Goal: Task Accomplishment & Management: Manage account settings

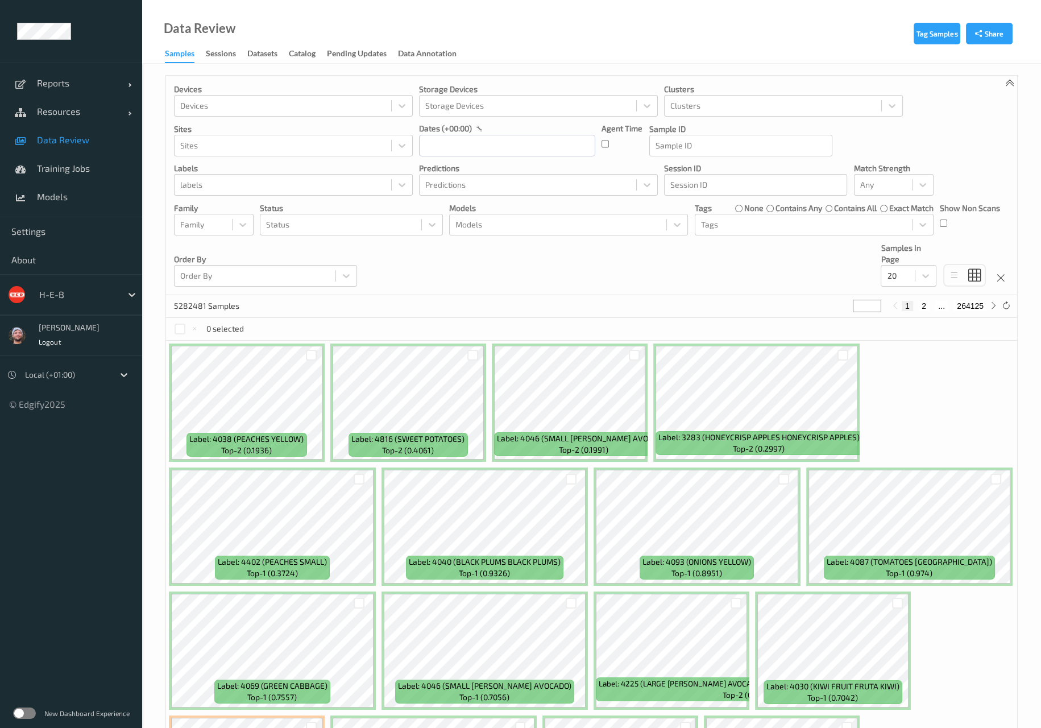
click at [450, 279] on div "Devices Devices Storage Devices Storage Devices Clusters Clusters Sites Sites d…" at bounding box center [591, 185] width 851 height 219
click at [125, 114] on span "Resources" at bounding box center [82, 111] width 91 height 11
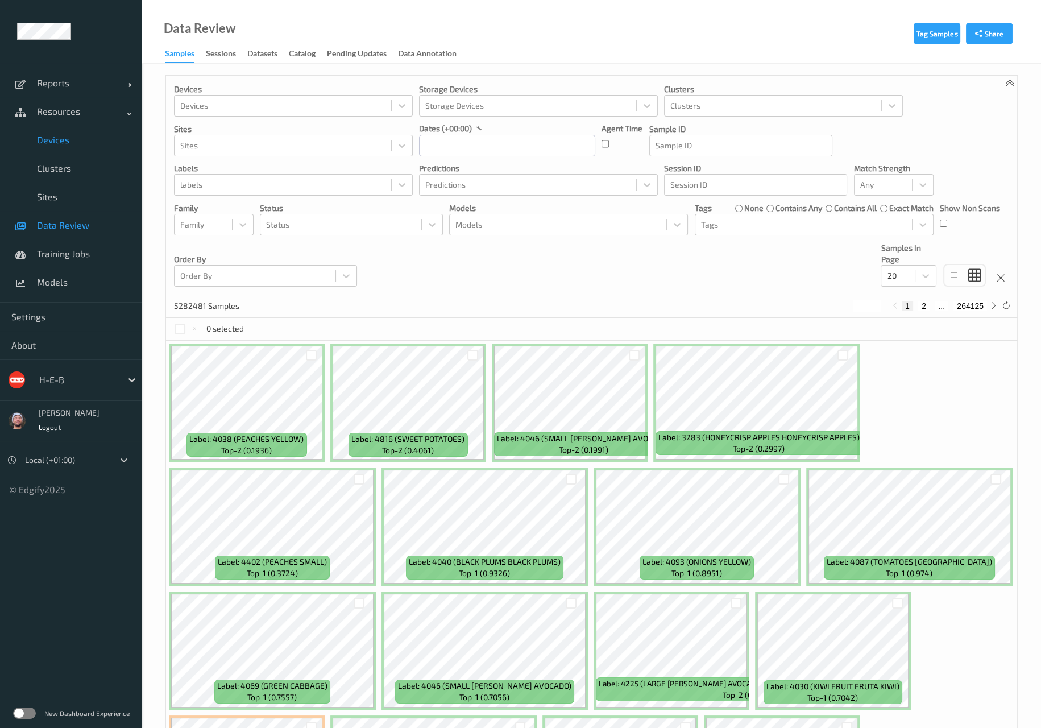
click at [85, 146] on link "Devices" at bounding box center [71, 140] width 142 height 28
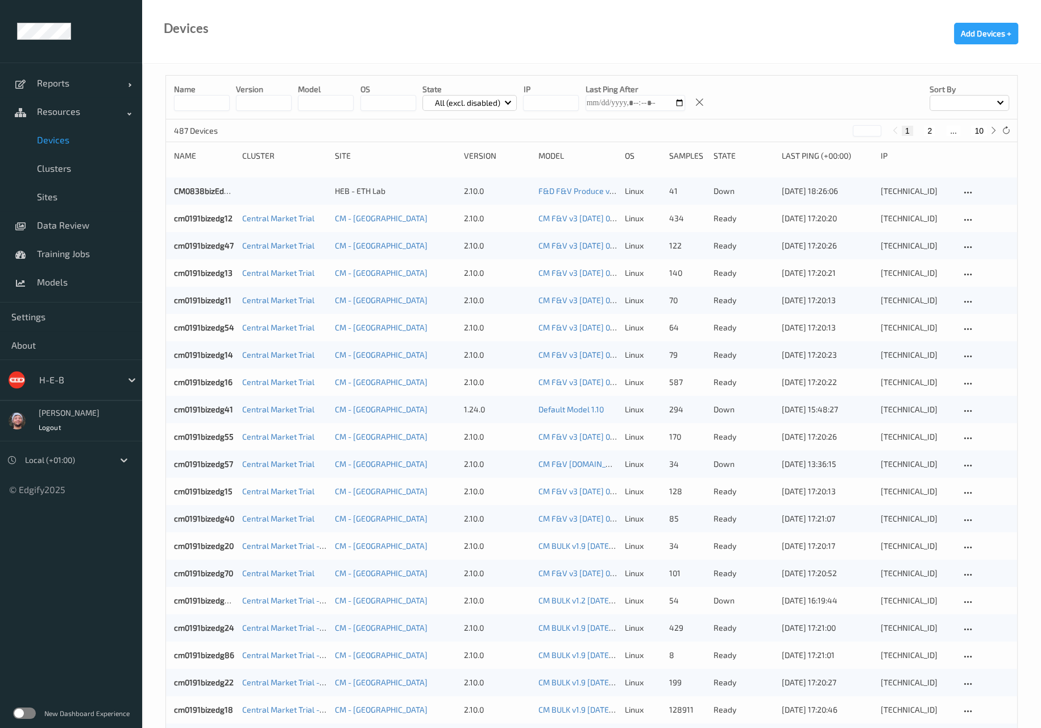
click at [974, 135] on button "10" at bounding box center [979, 131] width 16 height 10
type input "**"
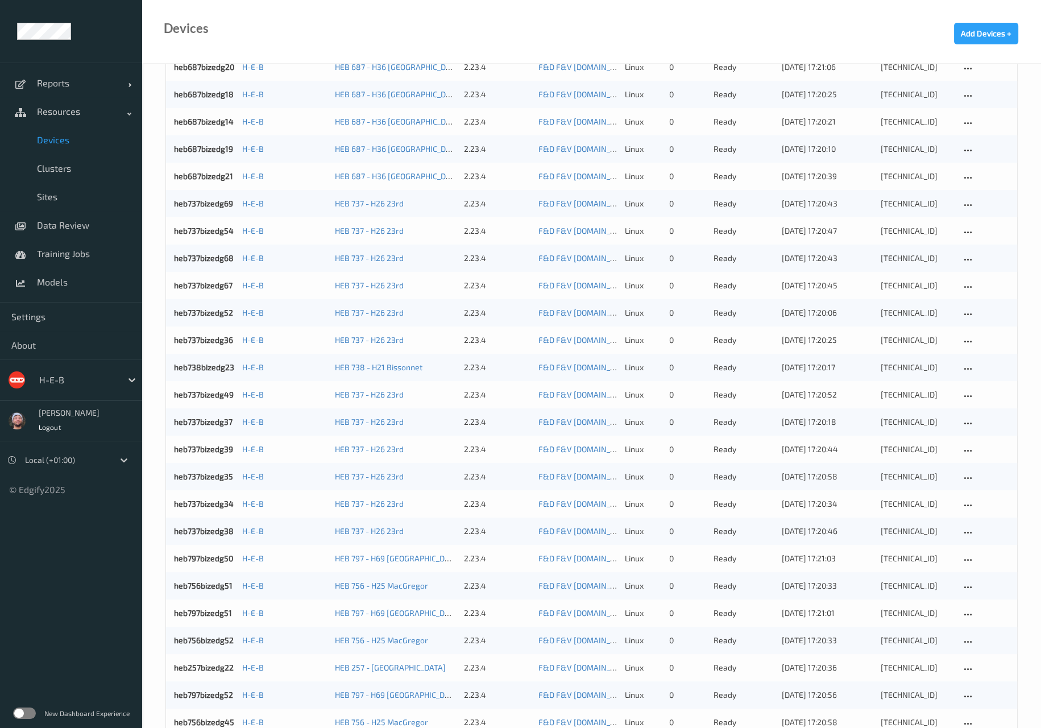
scroll to position [483, 0]
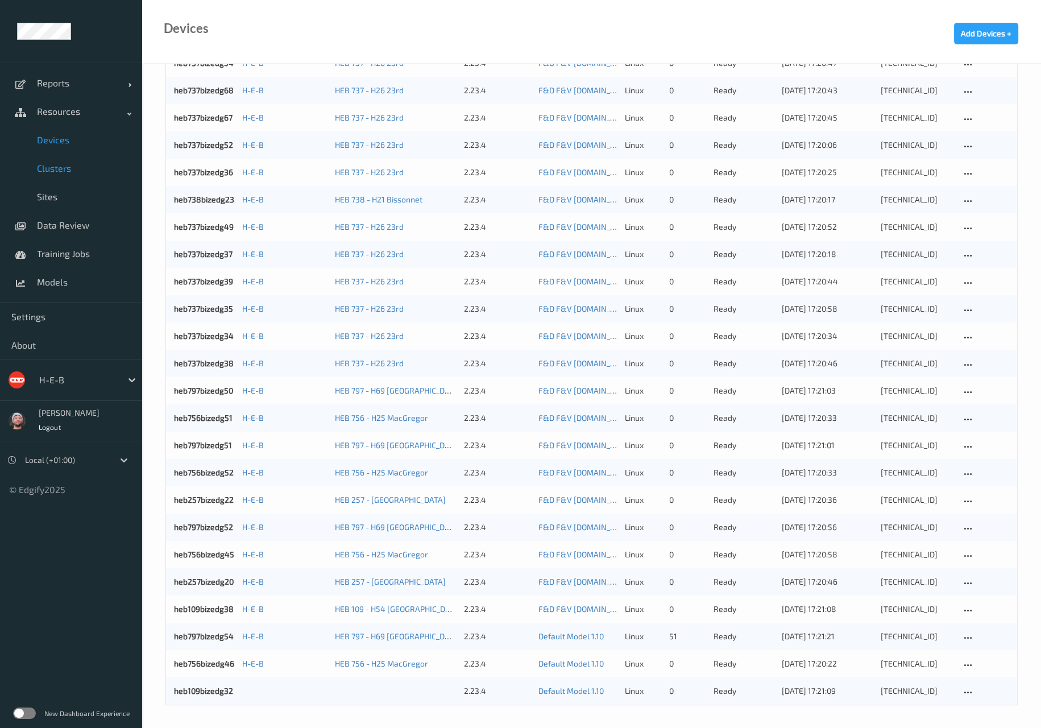
click at [86, 163] on span "Clusters" at bounding box center [84, 168] width 94 height 11
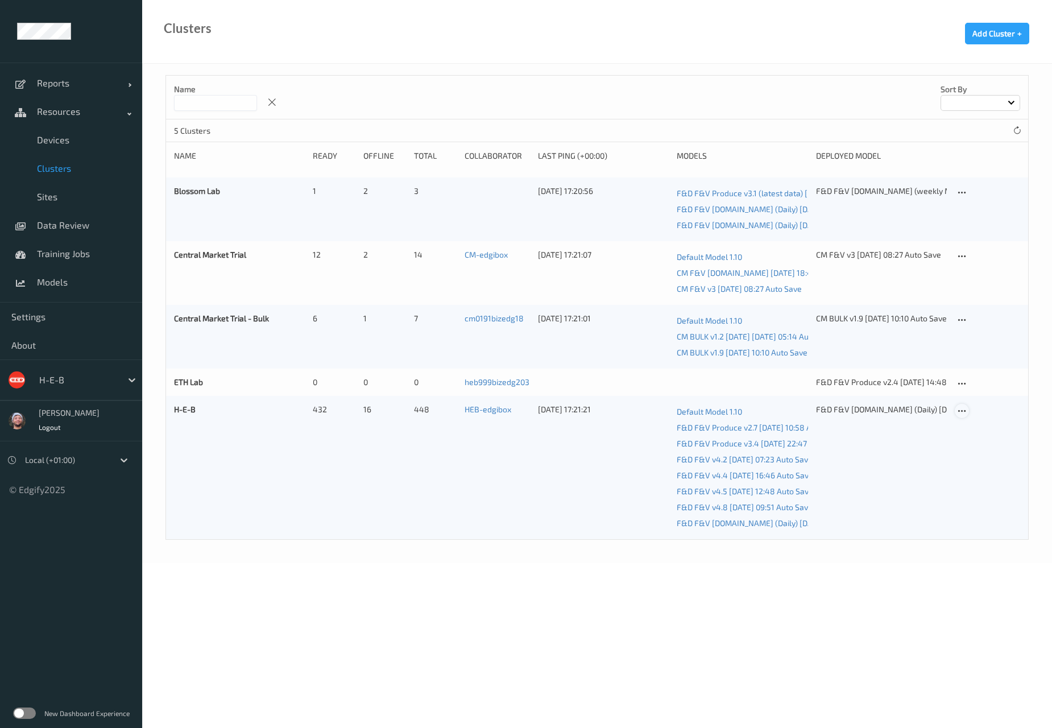
click at [961, 410] on icon at bounding box center [962, 411] width 10 height 10
click at [972, 426] on link "Edit Cluster" at bounding box center [990, 430] width 70 height 21
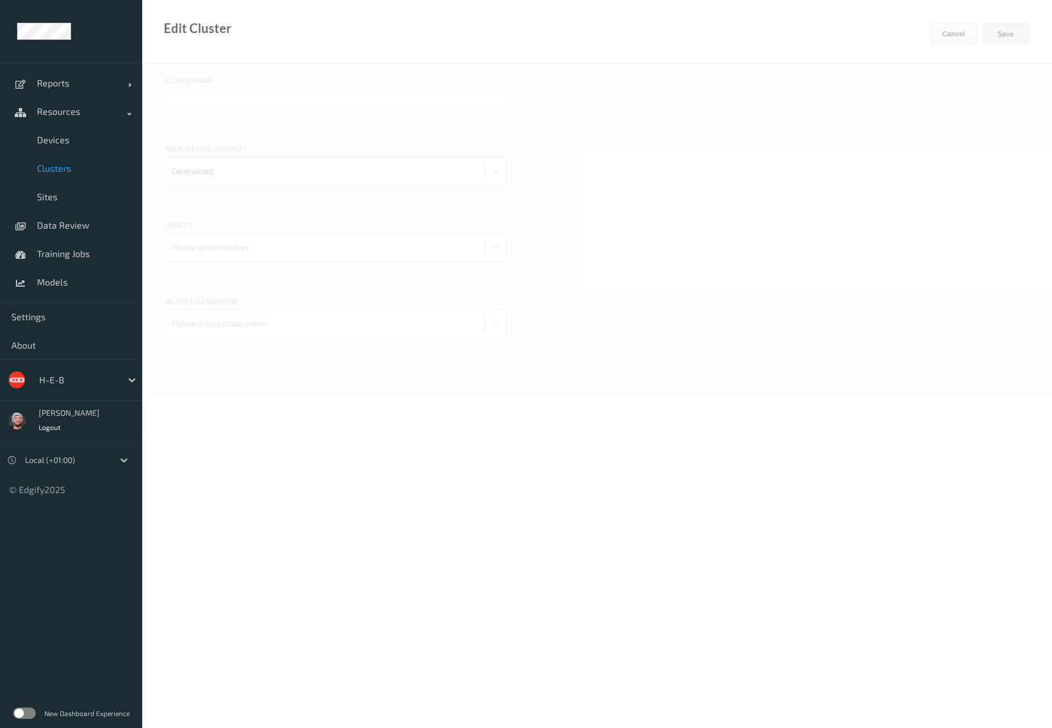
type input "H-E-B"
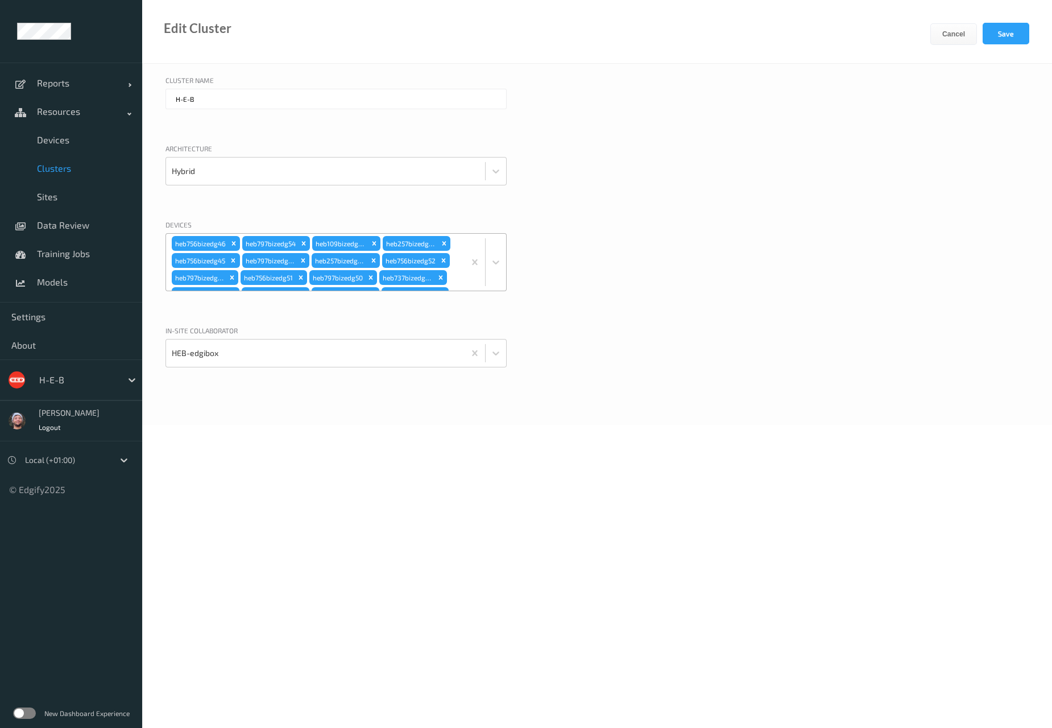
click at [458, 276] on div "heb756bizedg46 heb797bizedg54 heb109bizedg38 heb257bizedg20 heb756bizedg45 heb7…" at bounding box center [315, 262] width 298 height 57
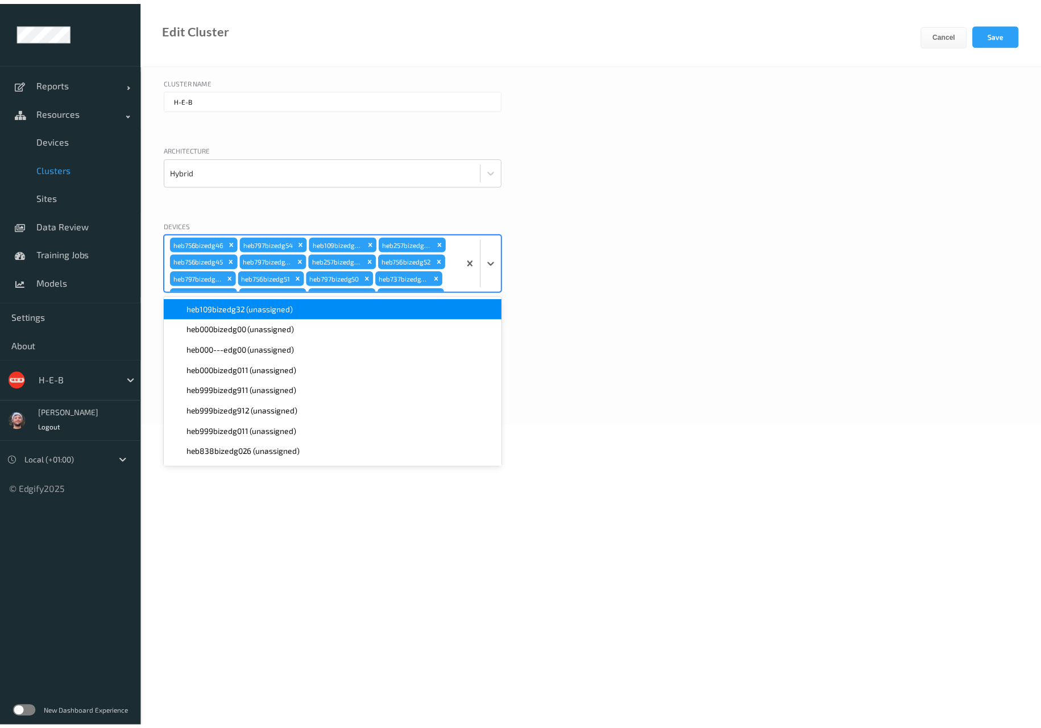
scroll to position [1912, 0]
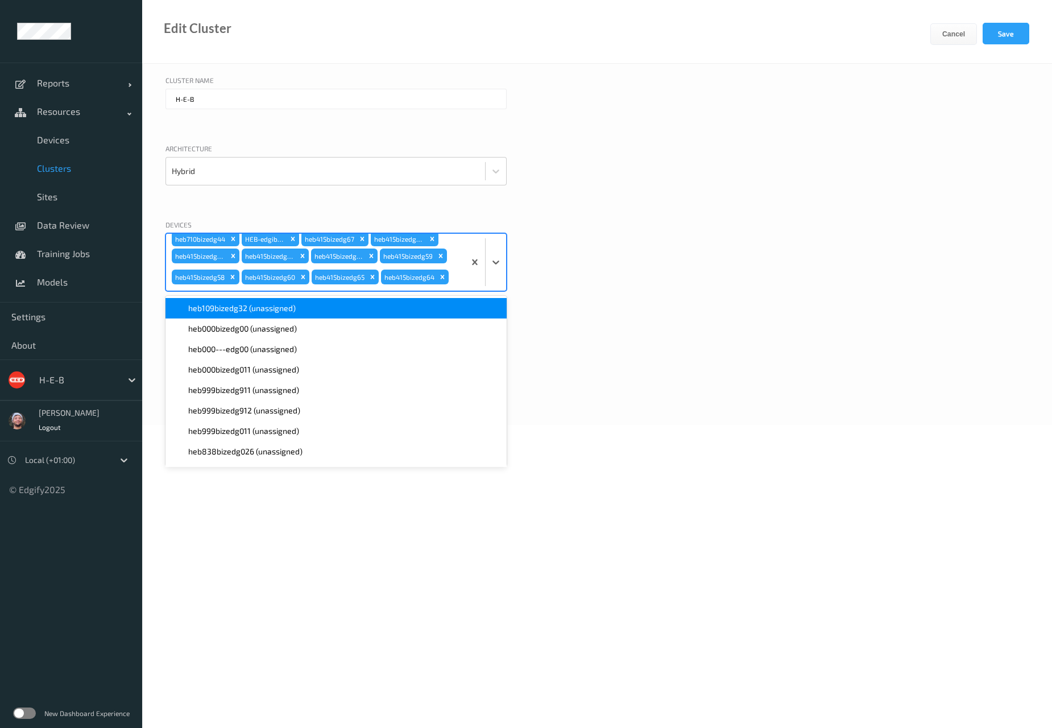
click at [372, 308] on div "heb109bizedg32 (unassigned)" at bounding box center [335, 307] width 327 height 11
click at [1004, 38] on button "Save" at bounding box center [1005, 34] width 47 height 22
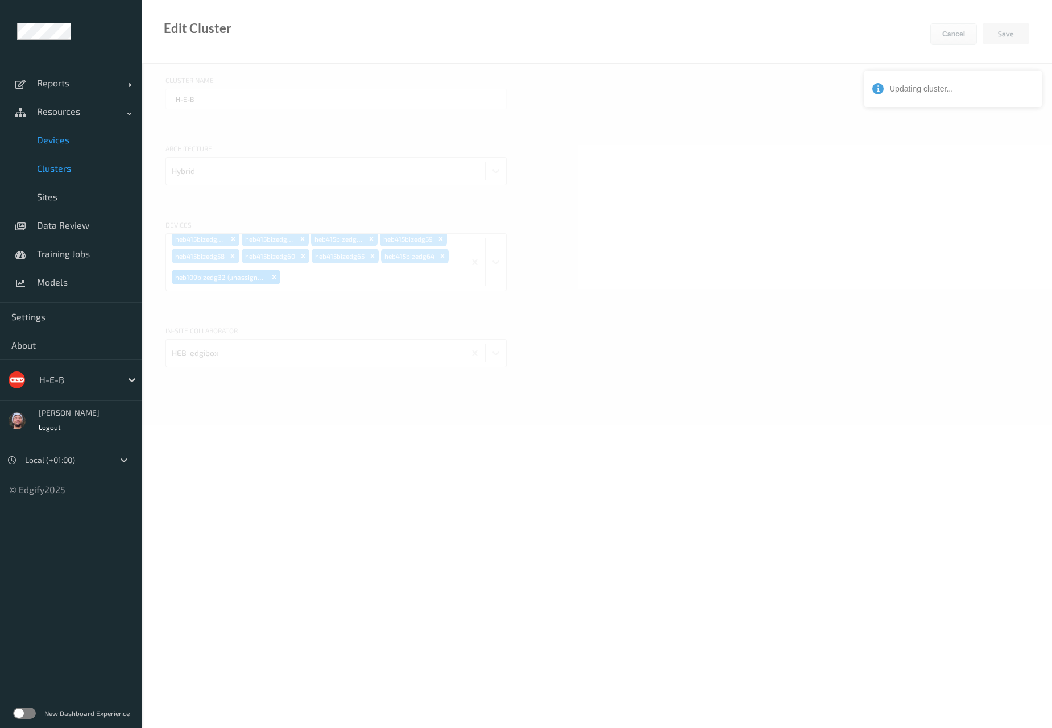
click at [86, 140] on span "Devices" at bounding box center [84, 139] width 94 height 11
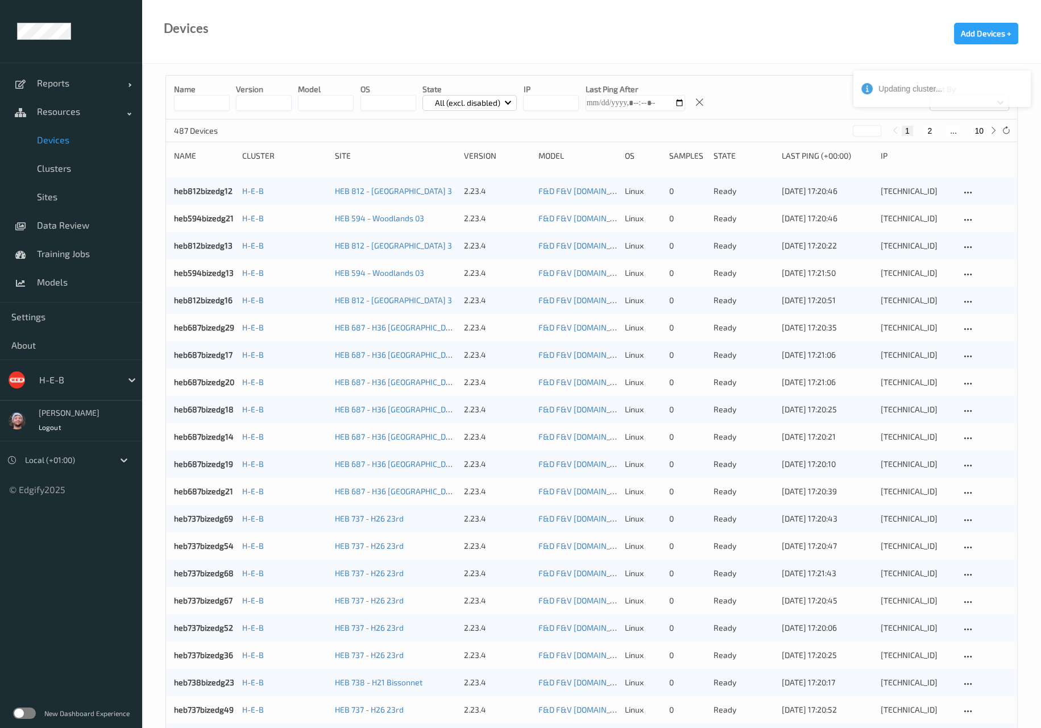
click at [981, 134] on button "10" at bounding box center [979, 131] width 16 height 10
type input "**"
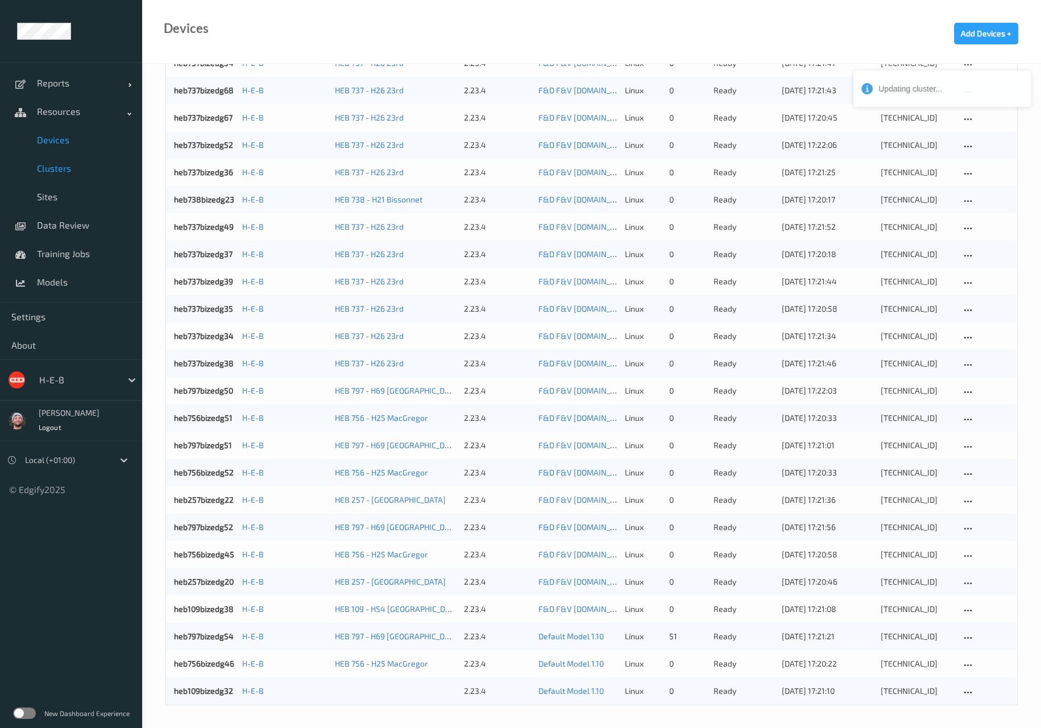
click at [74, 175] on link "Clusters" at bounding box center [71, 168] width 142 height 28
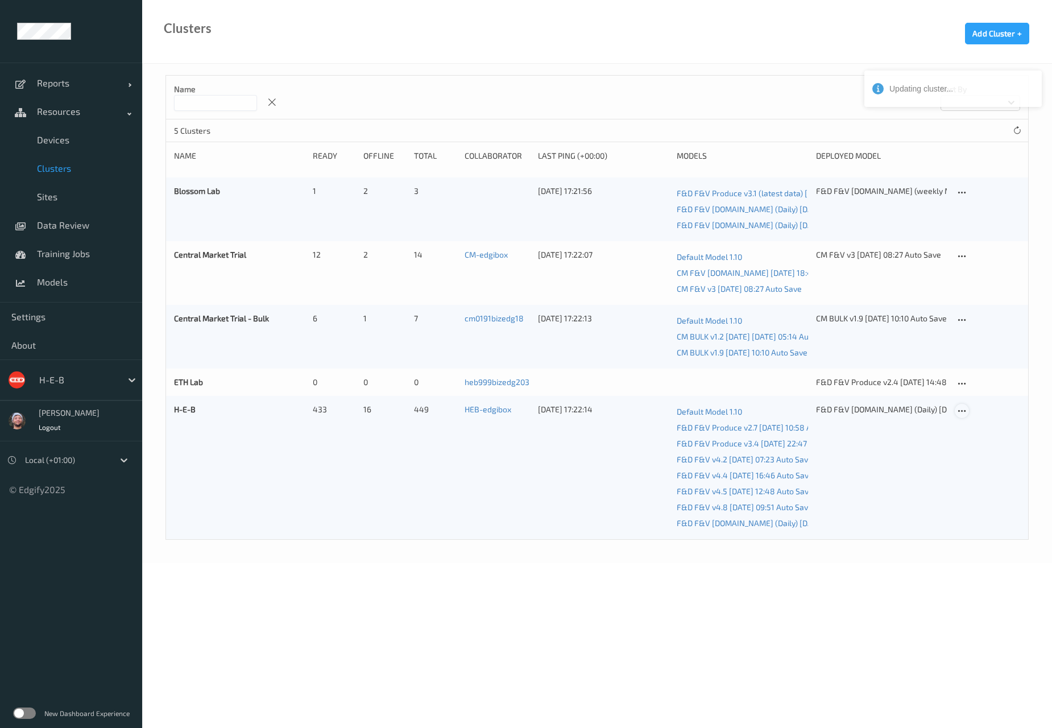
click at [961, 408] on icon at bounding box center [962, 411] width 10 height 10
click at [971, 422] on link "Edit Cluster" at bounding box center [990, 430] width 70 height 21
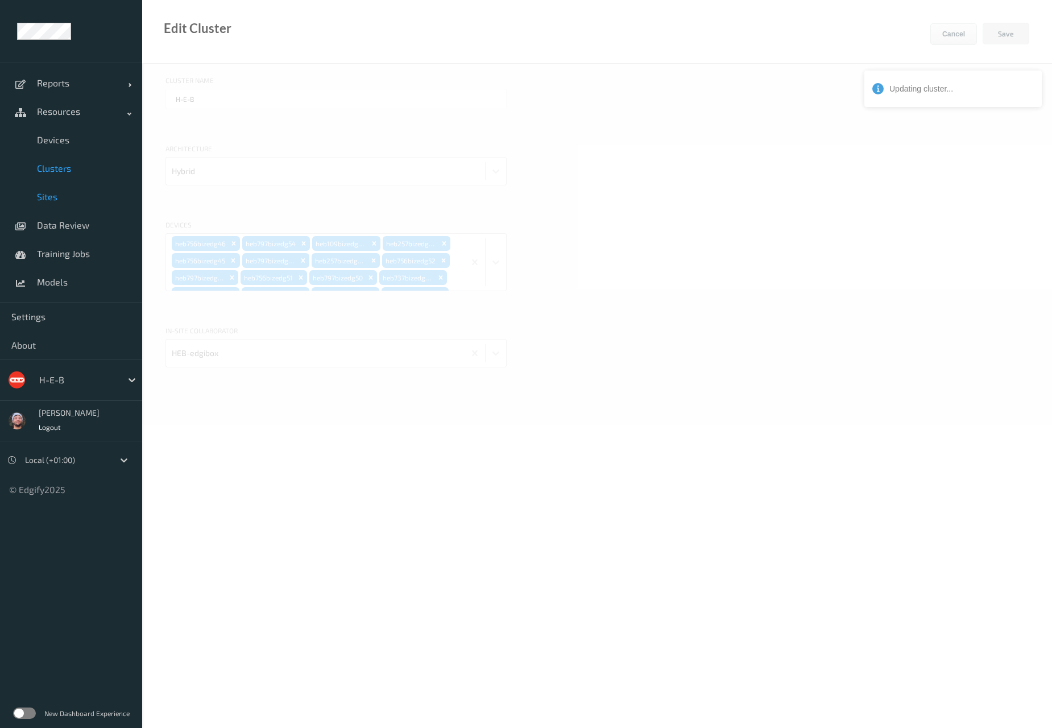
click at [80, 198] on span "Sites" at bounding box center [84, 196] width 94 height 11
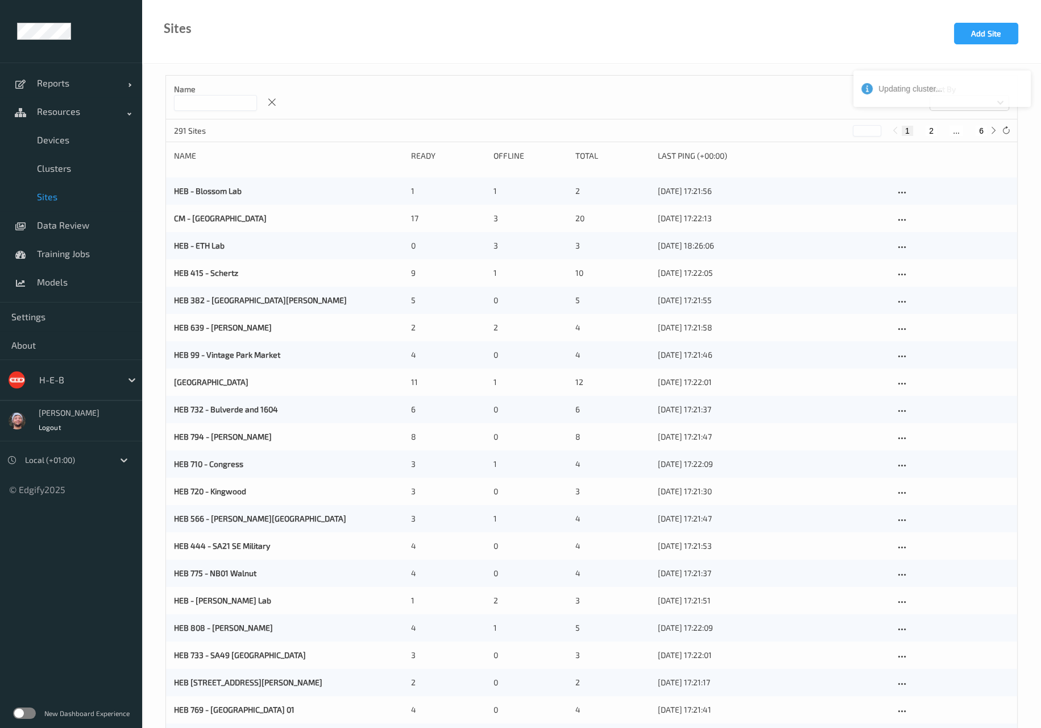
click at [219, 99] on input at bounding box center [215, 103] width 83 height 16
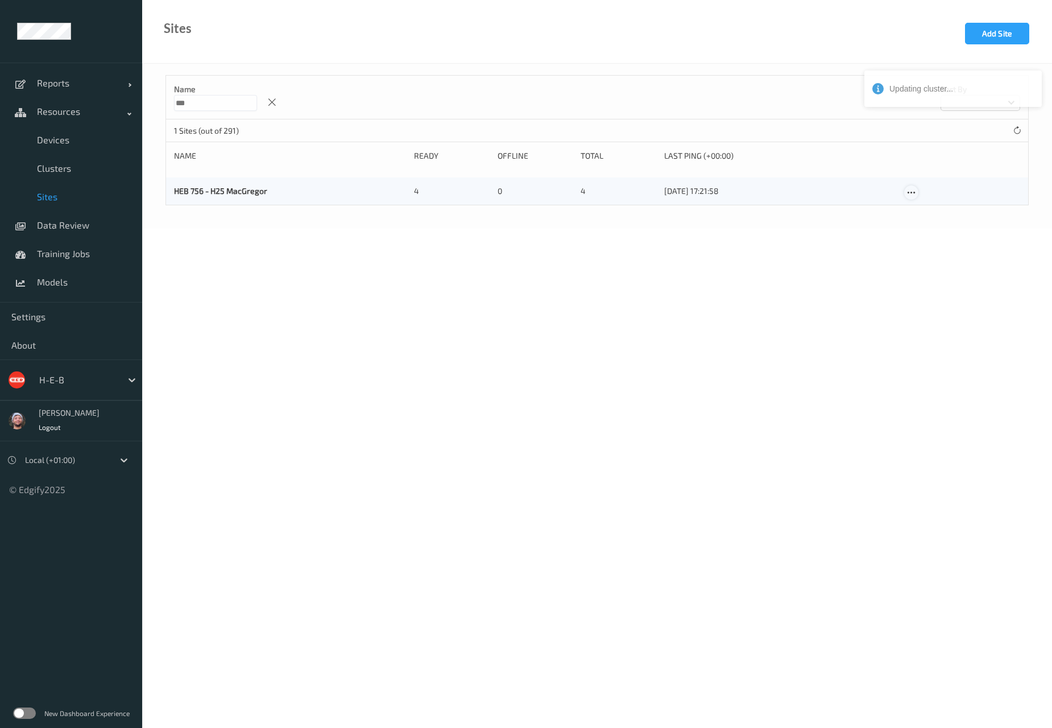
type input "***"
click at [912, 192] on icon at bounding box center [911, 193] width 10 height 10
click at [915, 202] on link "Edit Site" at bounding box center [934, 212] width 60 height 21
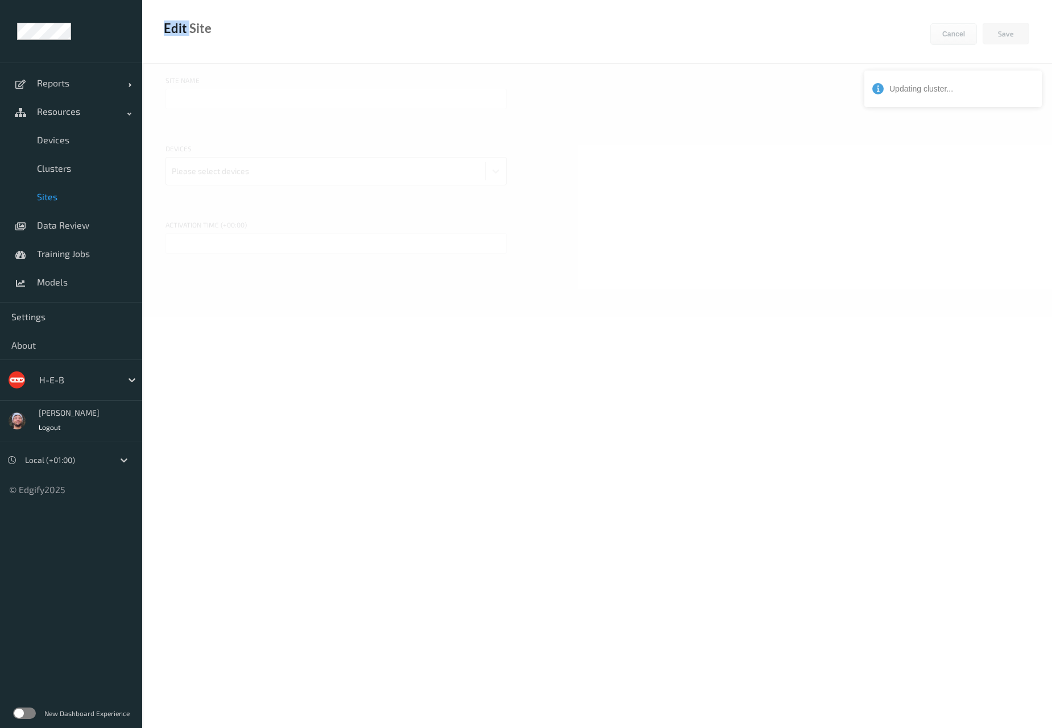
click at [915, 201] on div at bounding box center [597, 545] width 910 height 1091
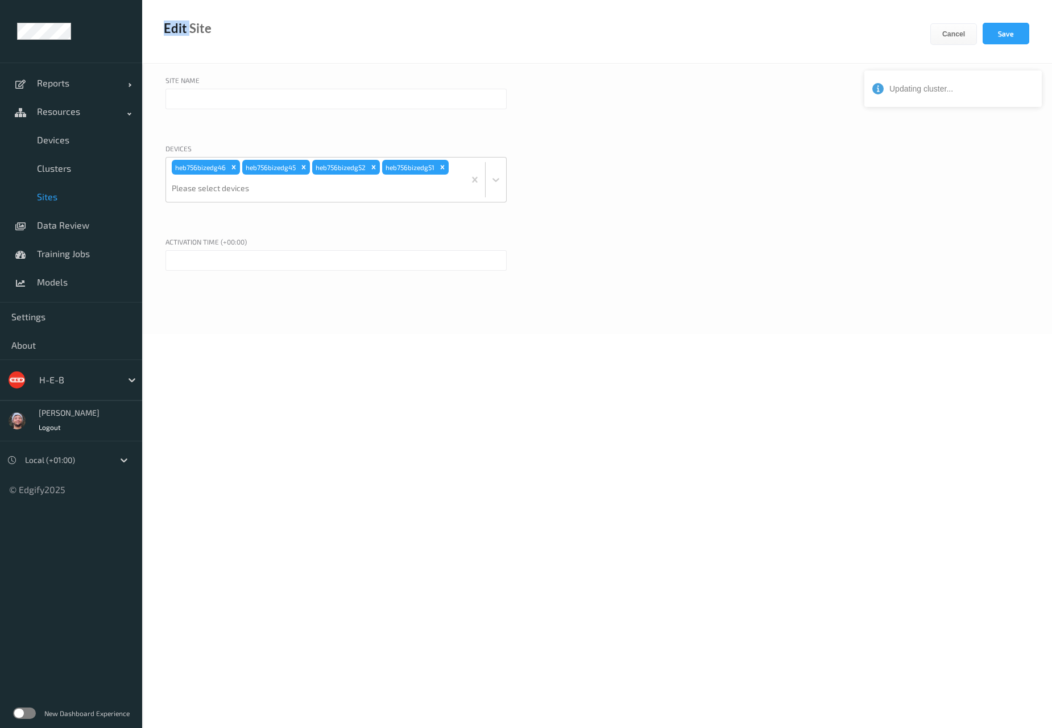
type input "HEB 756 - H25 MacGregor"
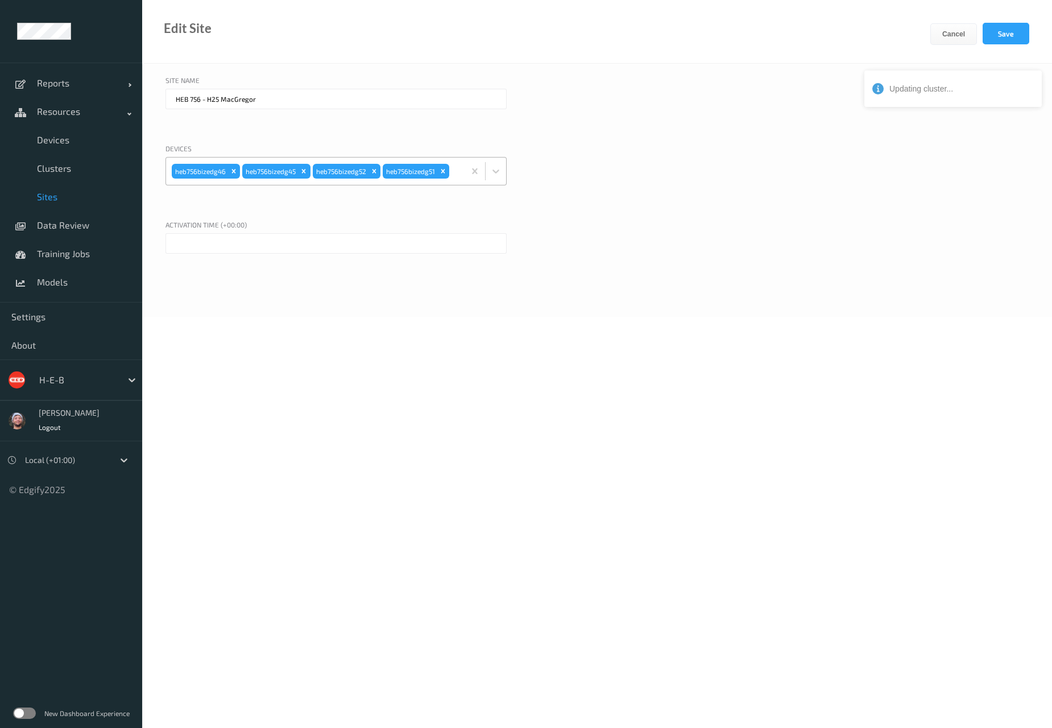
click at [456, 185] on div "heb756bizedg46 heb756bizedg45 heb756bizedg52 heb756bizedg51" at bounding box center [335, 171] width 341 height 28
click at [574, 316] on div "Site Name HEB 756 - H25 MacGregor Devices heb756bizedg46 heb756bizedg45 heb756b…" at bounding box center [597, 190] width 910 height 253
click at [115, 174] on link "Clusters" at bounding box center [71, 168] width 142 height 28
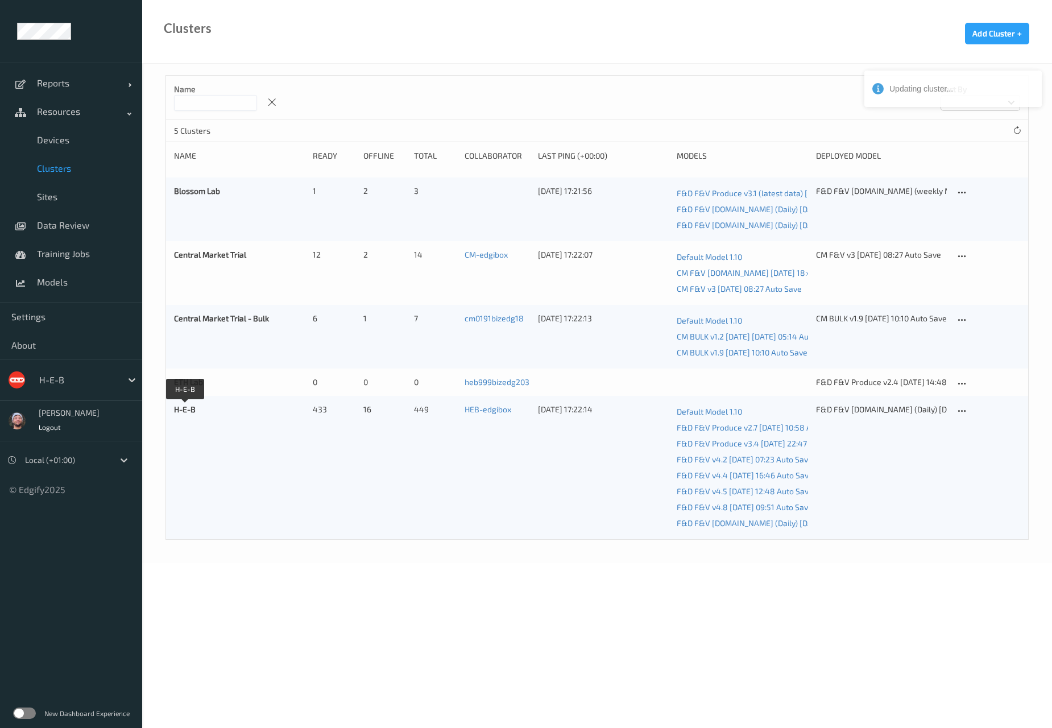
click at [194, 408] on link "H-E-B" at bounding box center [185, 409] width 22 height 10
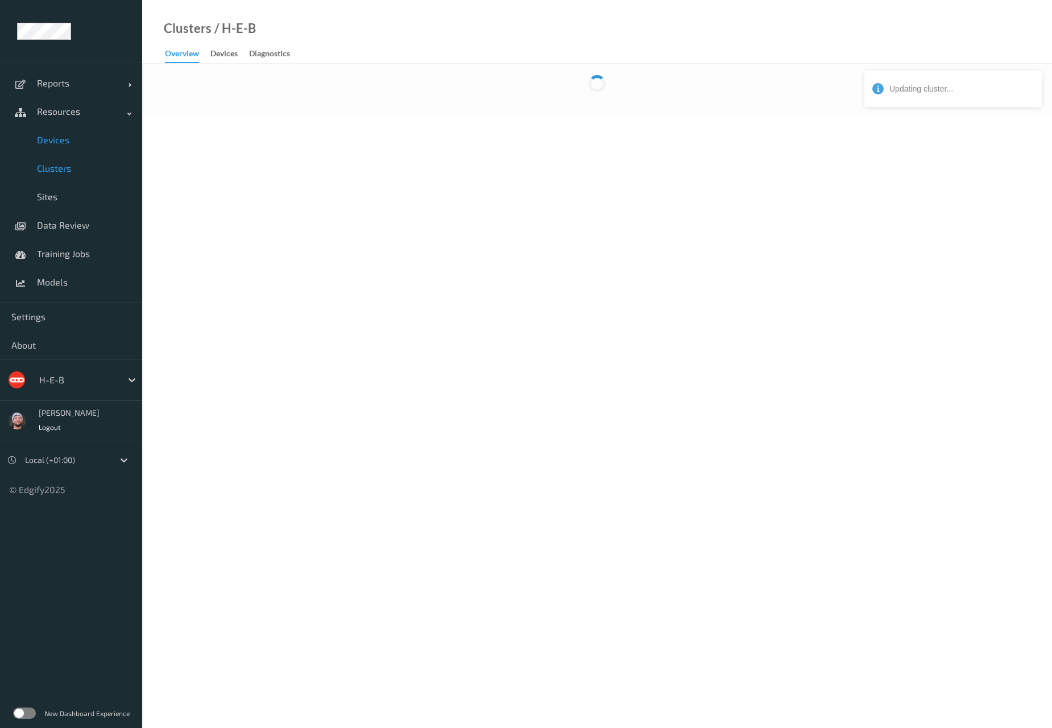
click at [80, 146] on link "Devices" at bounding box center [71, 140] width 142 height 28
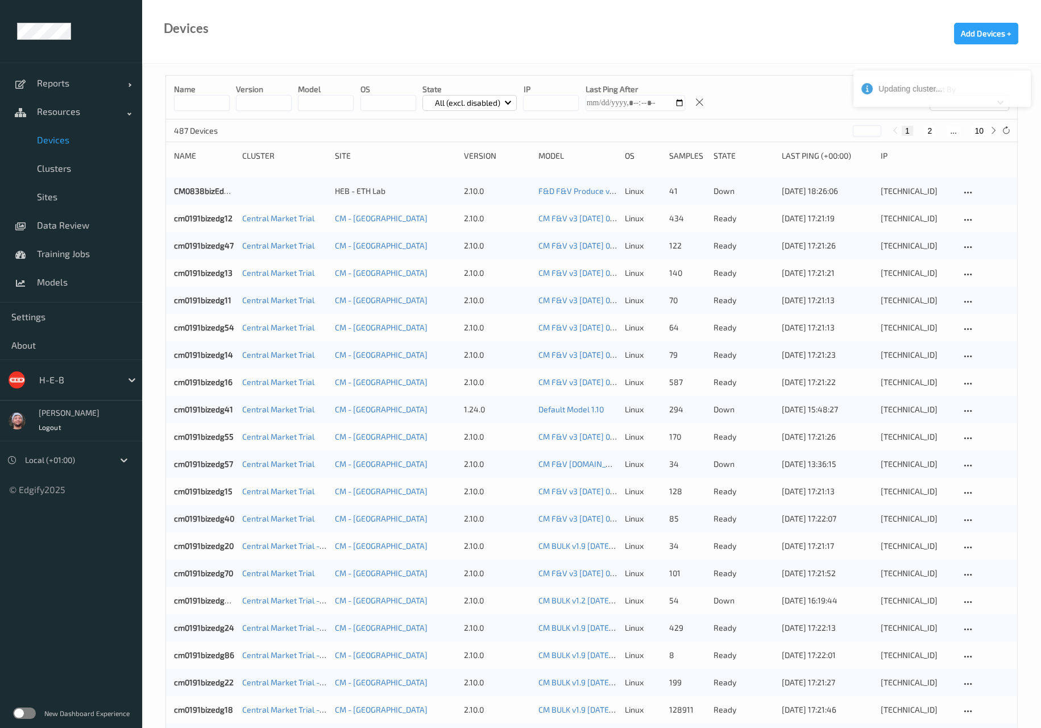
click at [980, 131] on button "10" at bounding box center [979, 131] width 16 height 10
type input "**"
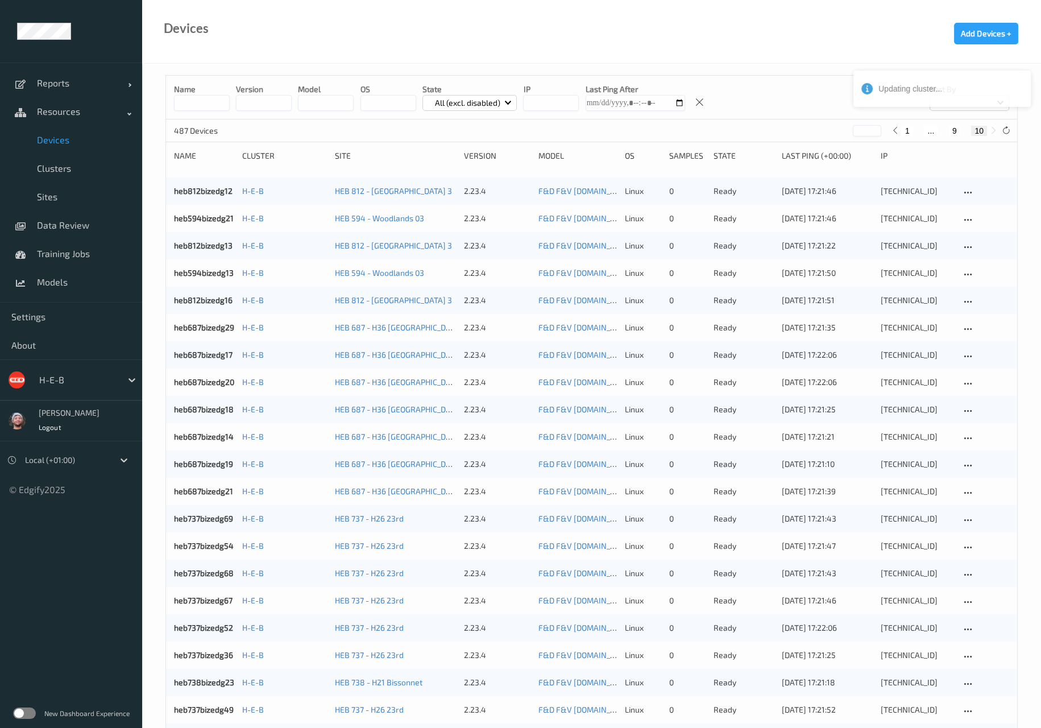
scroll to position [483, 0]
